Goal: Find specific page/section: Find specific page/section

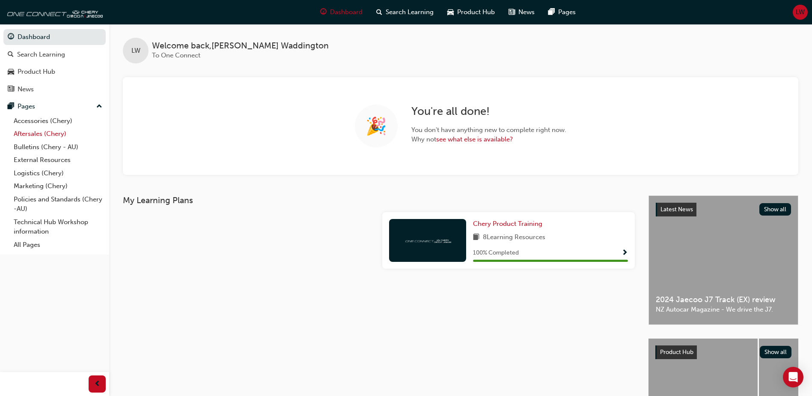
click at [64, 134] on link "Aftersales (Chery)" at bounding box center [57, 133] width 95 height 13
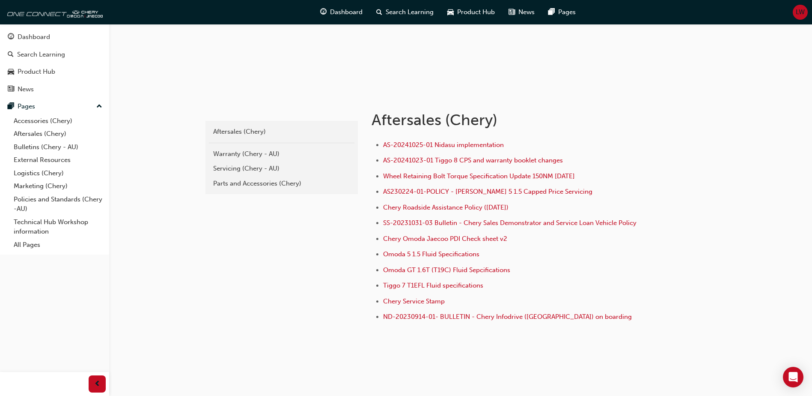
scroll to position [113, 0]
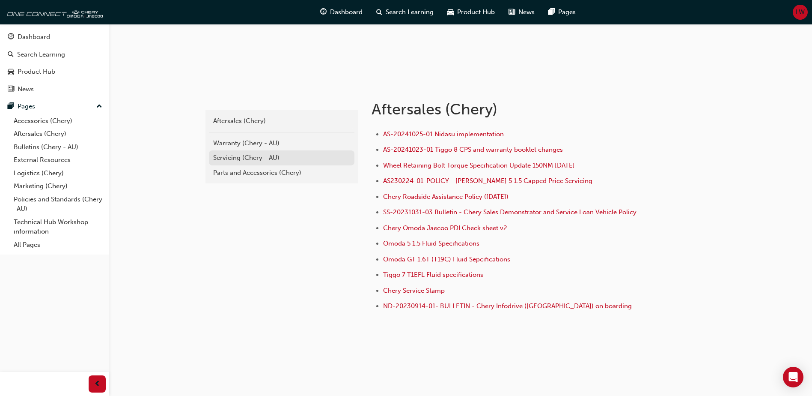
click at [274, 158] on div "Servicing (Chery - AU)" at bounding box center [281, 158] width 137 height 10
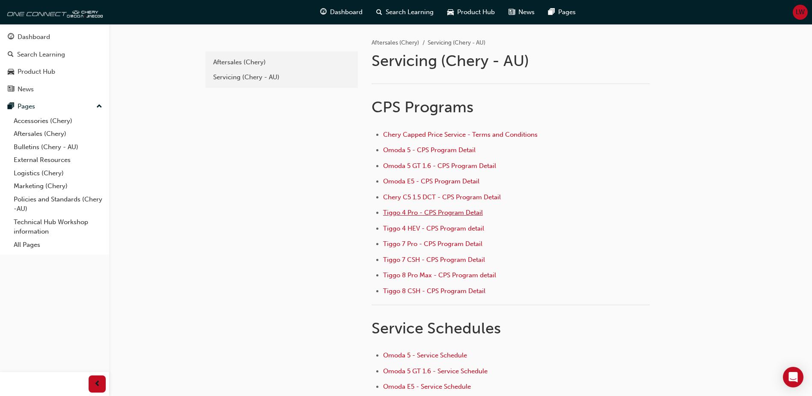
click at [434, 211] on span "Tiggo 4 Pro - CPS Program Detail" at bounding box center [433, 212] width 100 height 8
